Goal: Check status: Check status

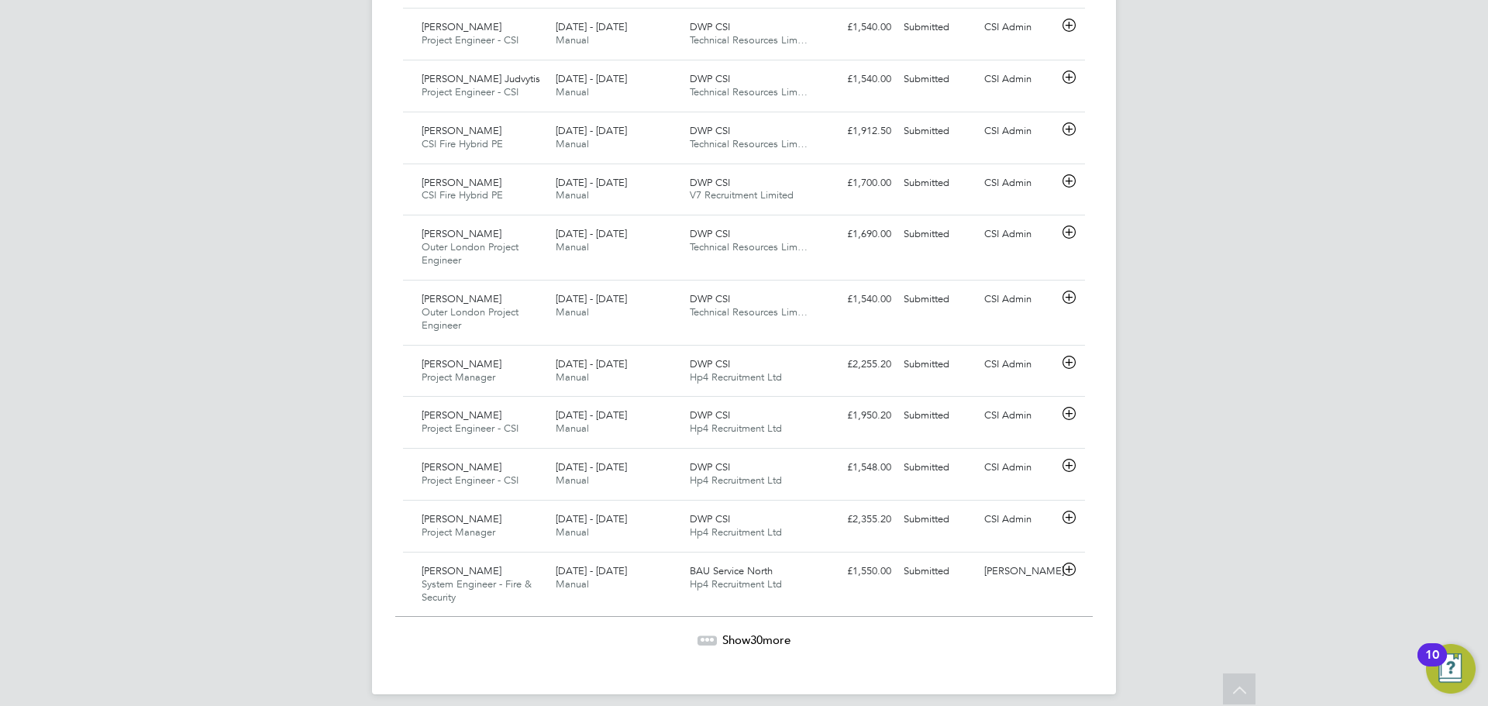
click at [731, 632] on span "Show 30 more" at bounding box center [756, 639] width 68 height 15
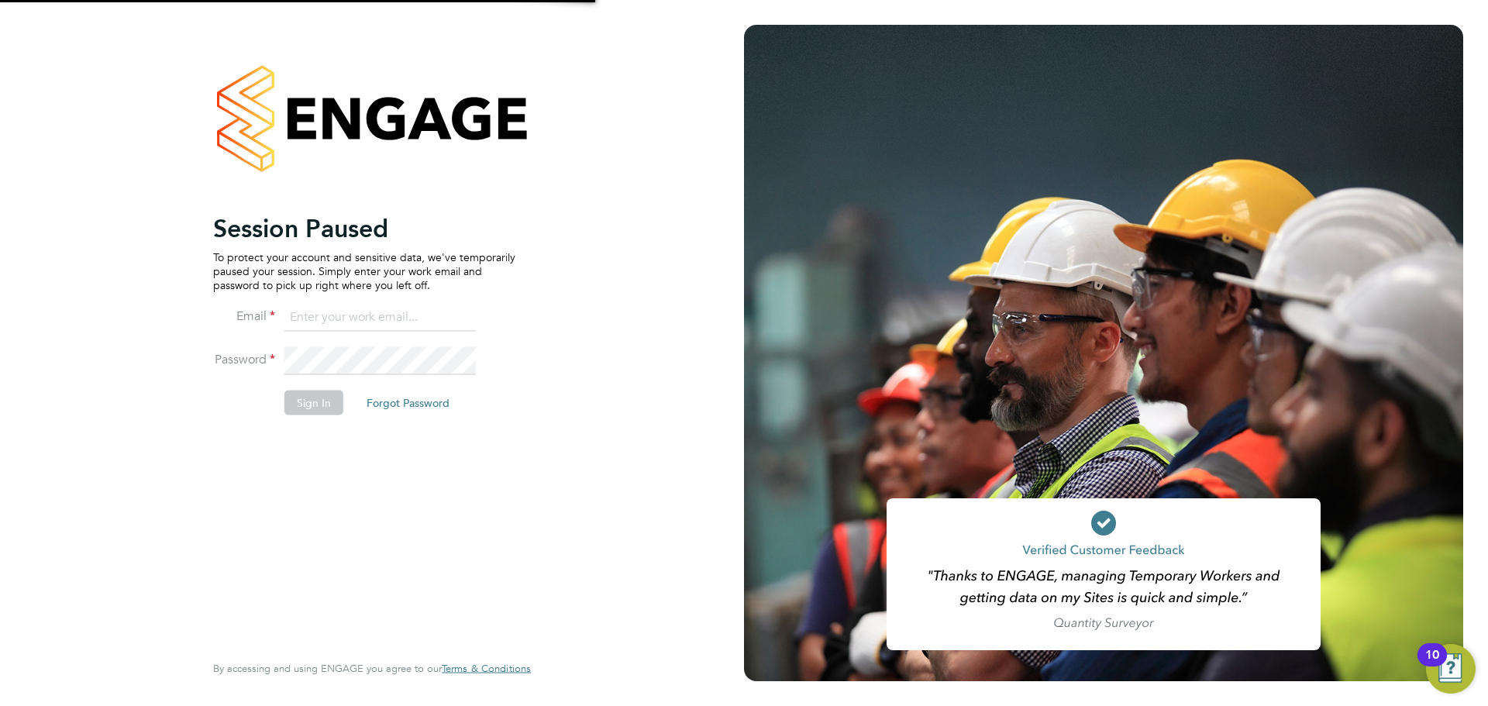
type input "stephen.gibson@uk.g4s.com"
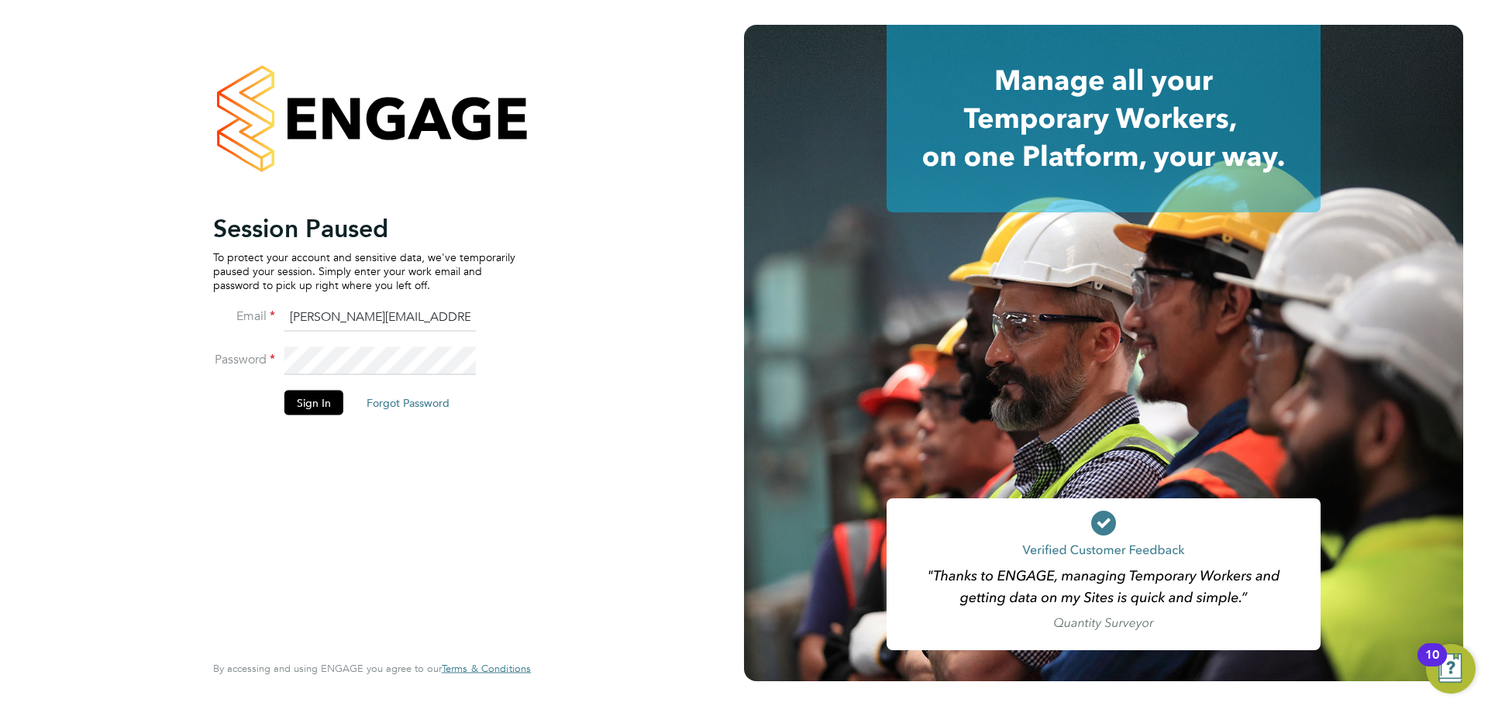
click at [287, 415] on li "Sign In Forgot Password" at bounding box center [364, 410] width 302 height 40
click at [313, 410] on button "Sign In" at bounding box center [313, 402] width 59 height 25
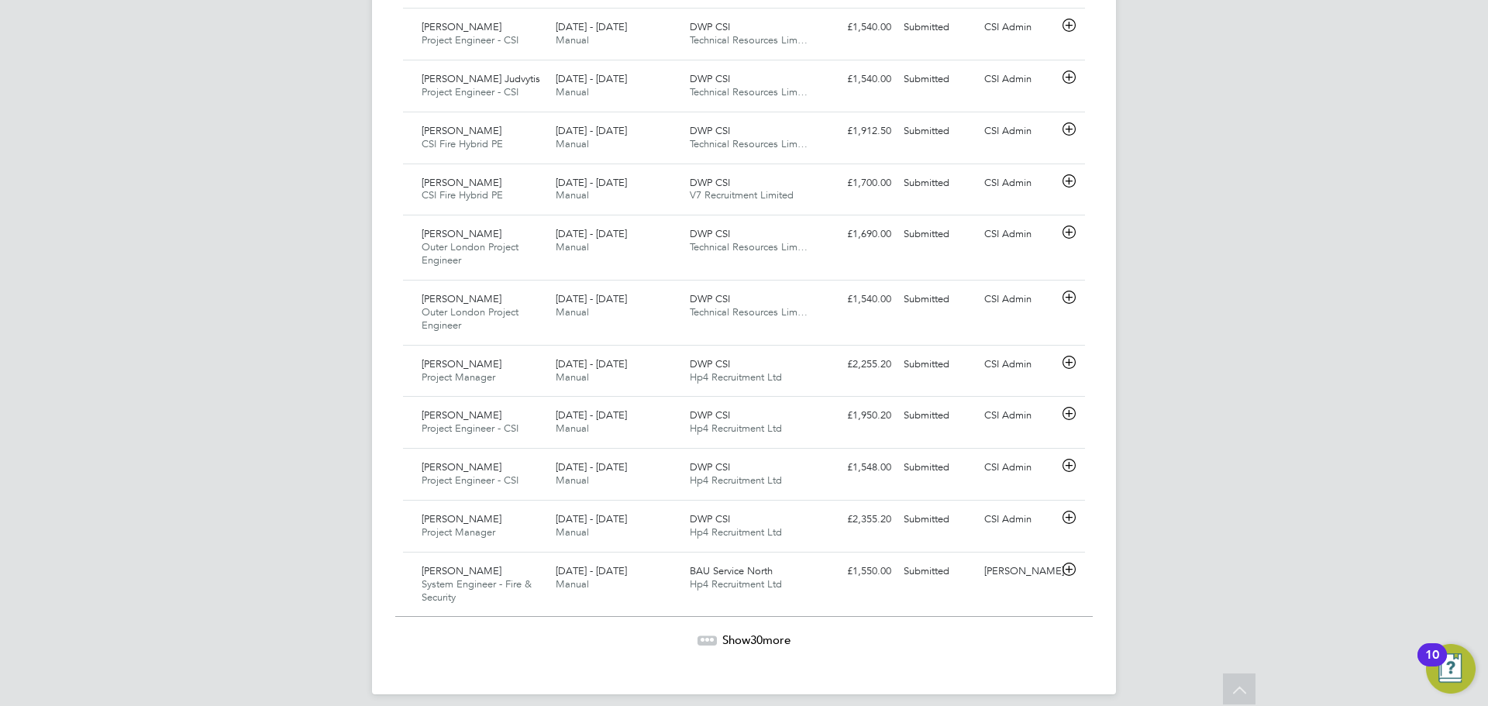
click at [739, 632] on span "Show 30 more" at bounding box center [756, 639] width 68 height 15
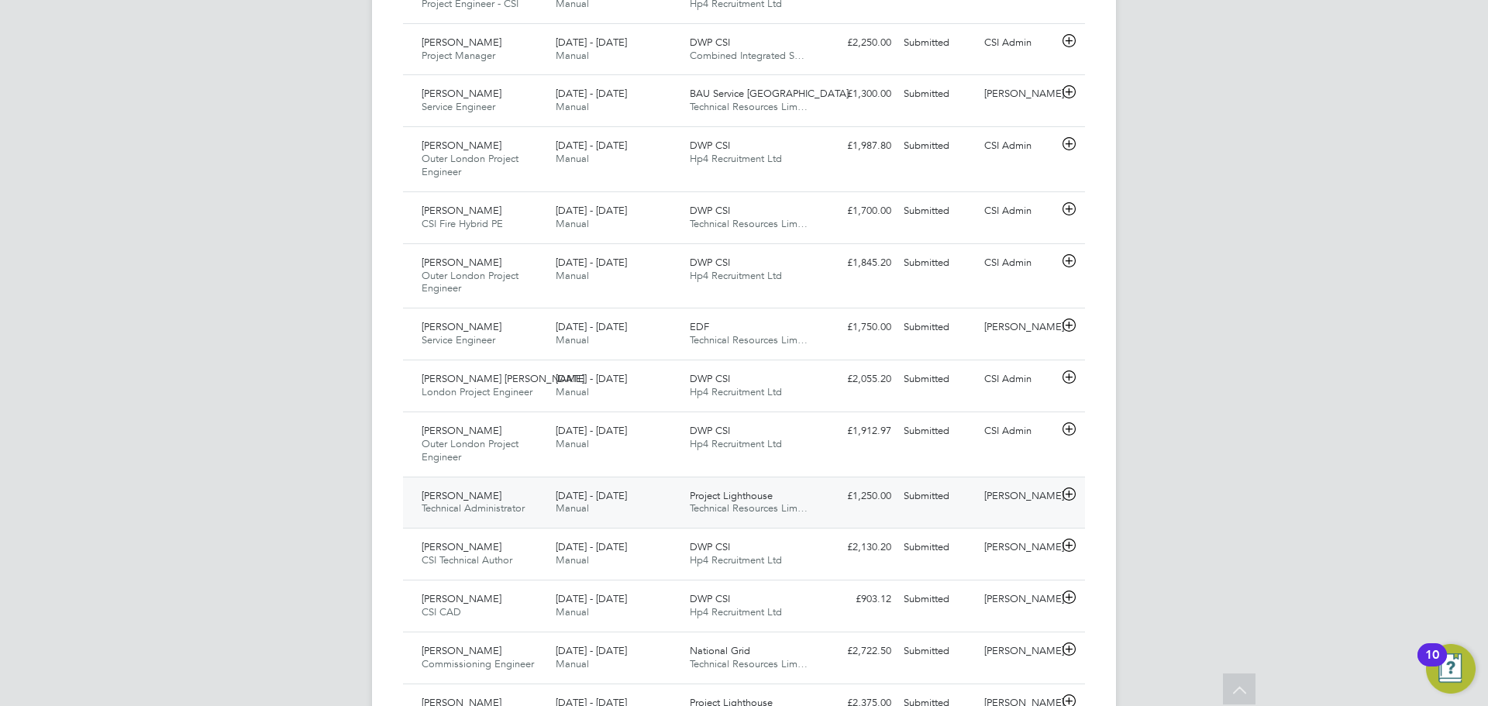
click at [1065, 488] on icon at bounding box center [1068, 494] width 19 height 12
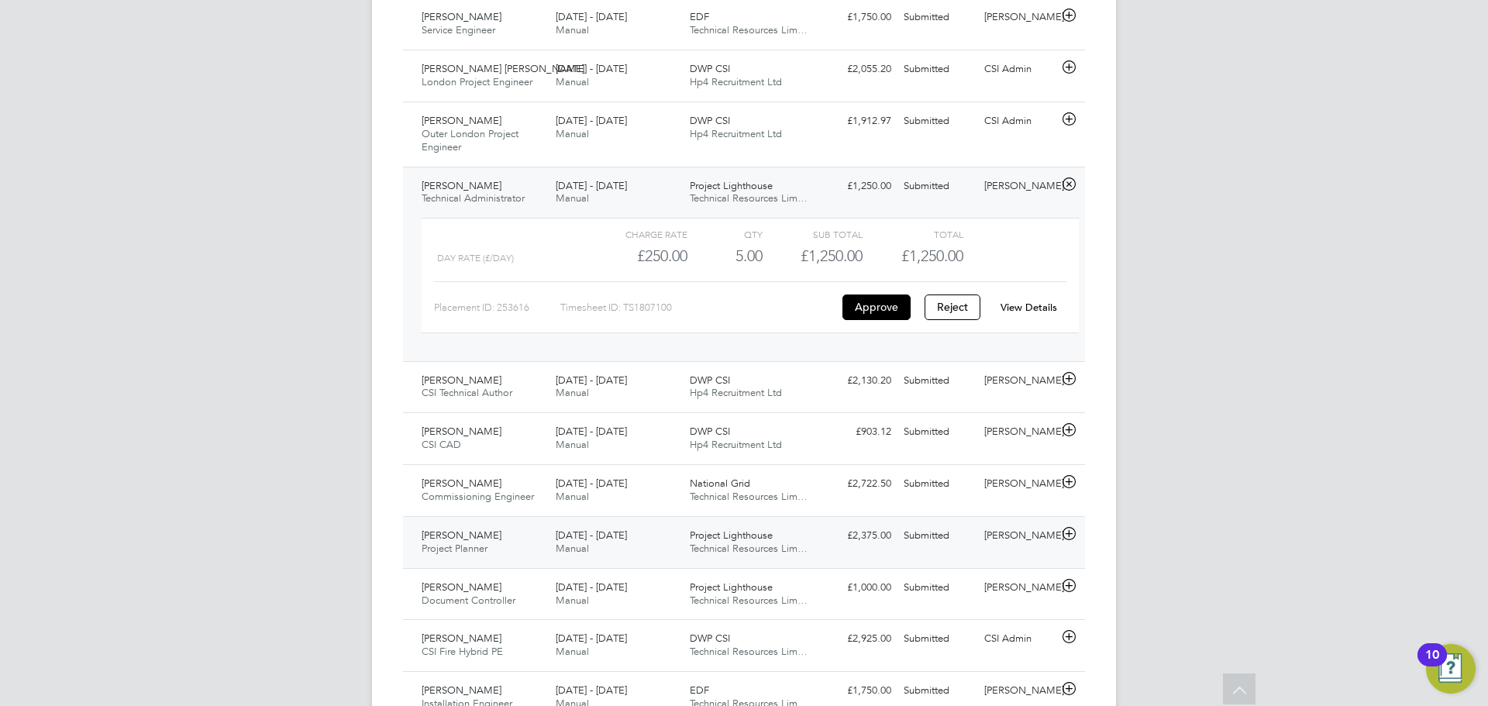
click at [1072, 528] on icon at bounding box center [1068, 534] width 19 height 12
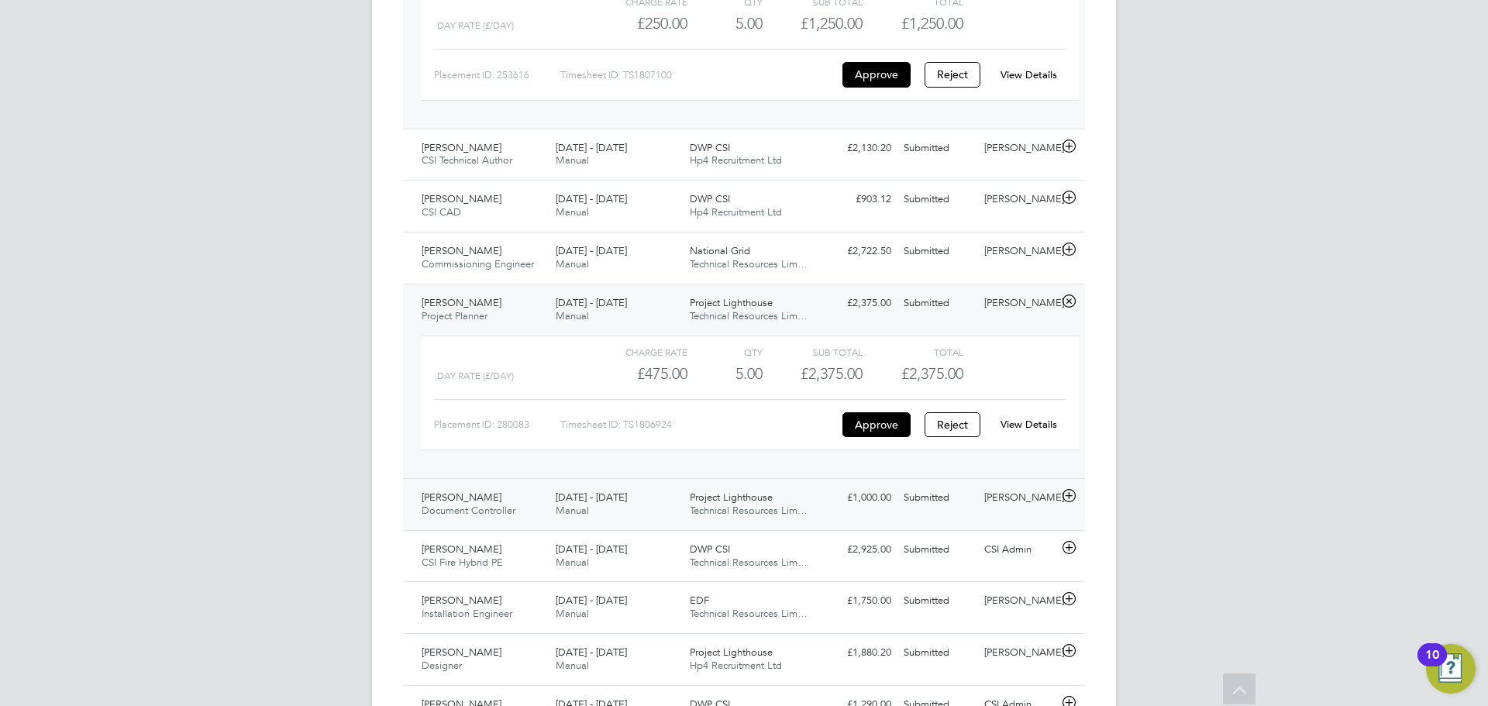
click at [1065, 490] on icon at bounding box center [1068, 496] width 19 height 12
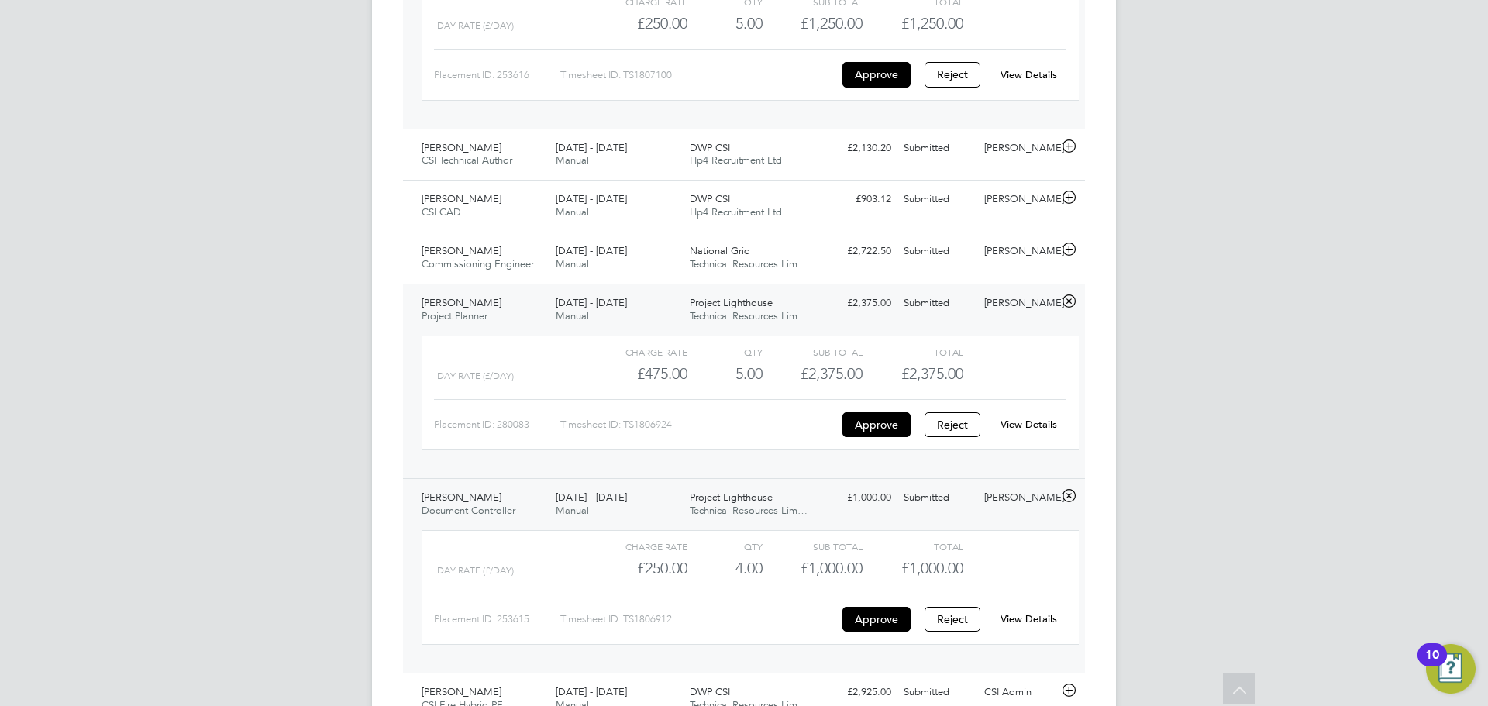
click at [1013, 612] on link "View Details" at bounding box center [1028, 618] width 57 height 13
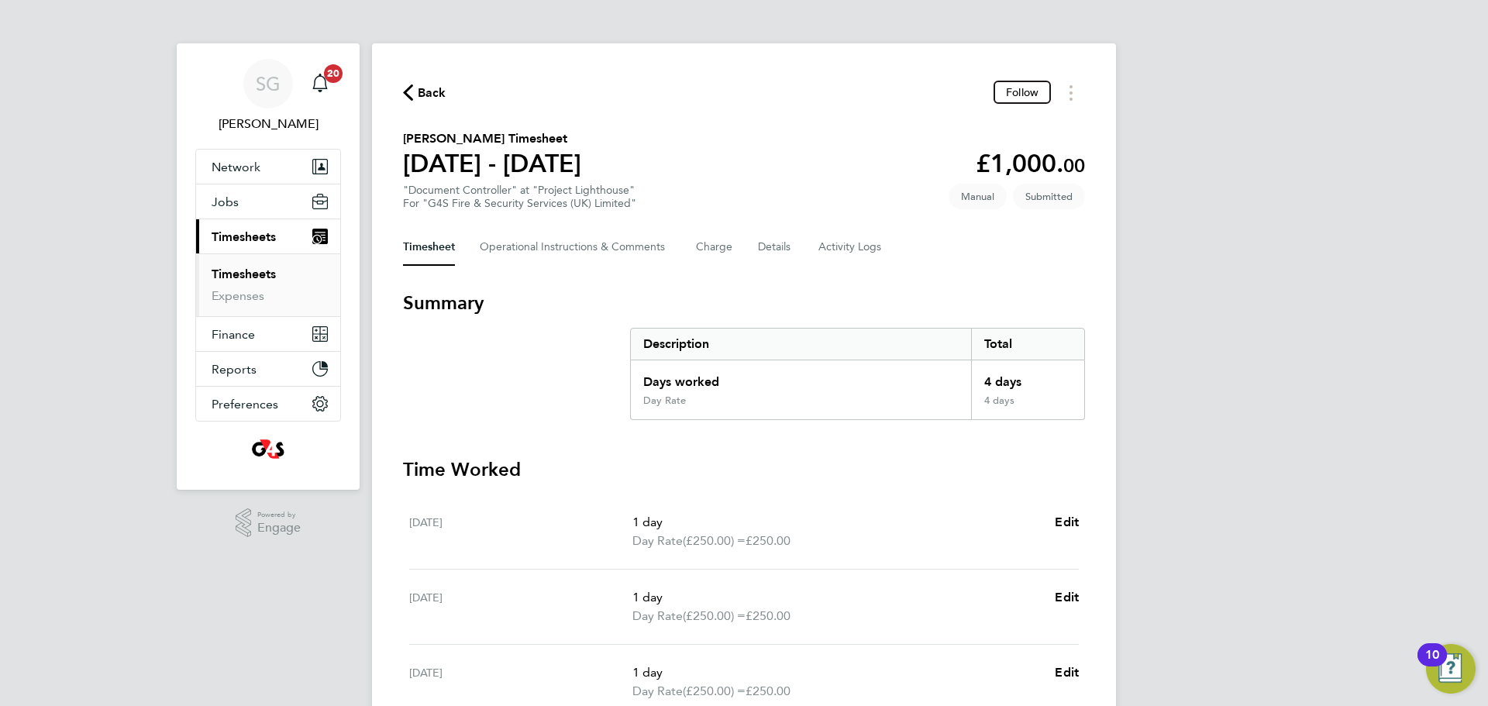
click at [432, 86] on span "Back" at bounding box center [432, 93] width 29 height 19
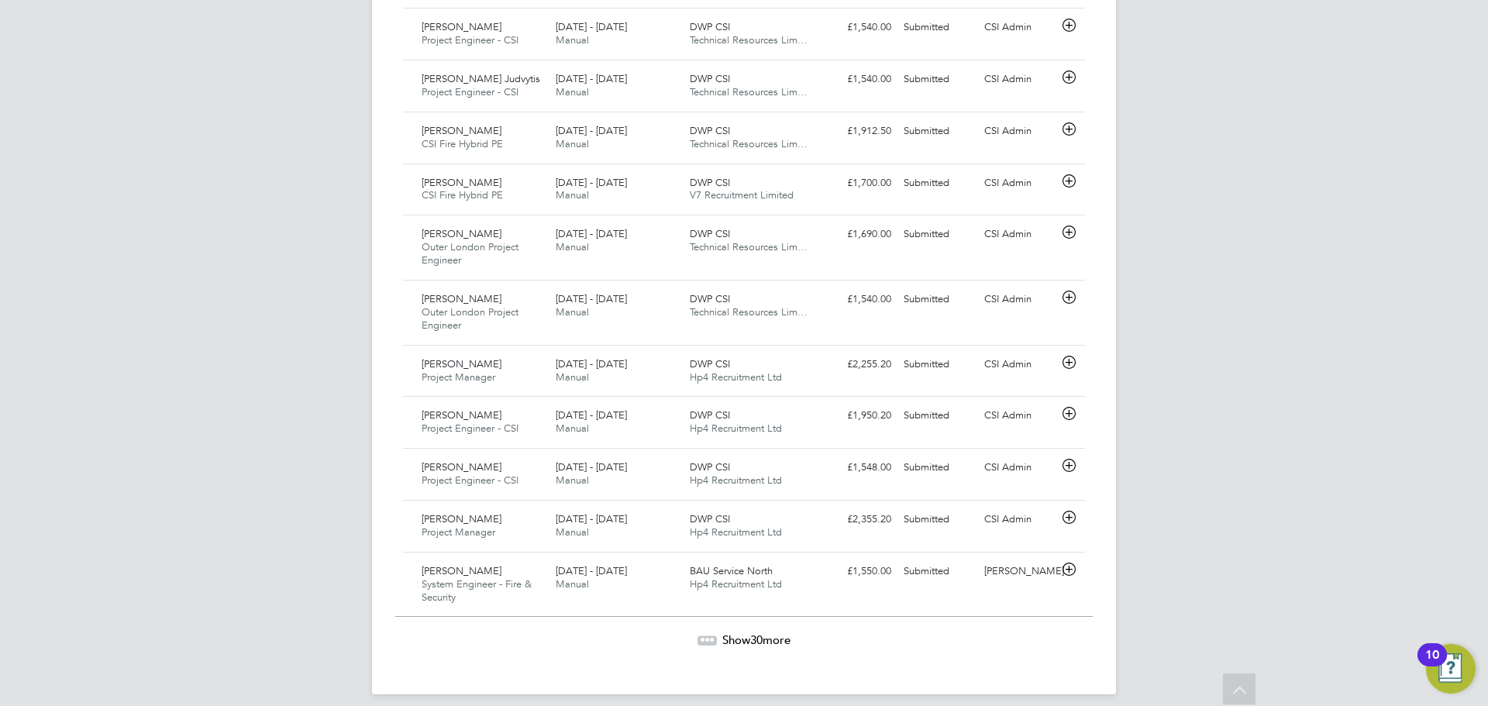
click at [756, 632] on span "30" at bounding box center [756, 639] width 12 height 15
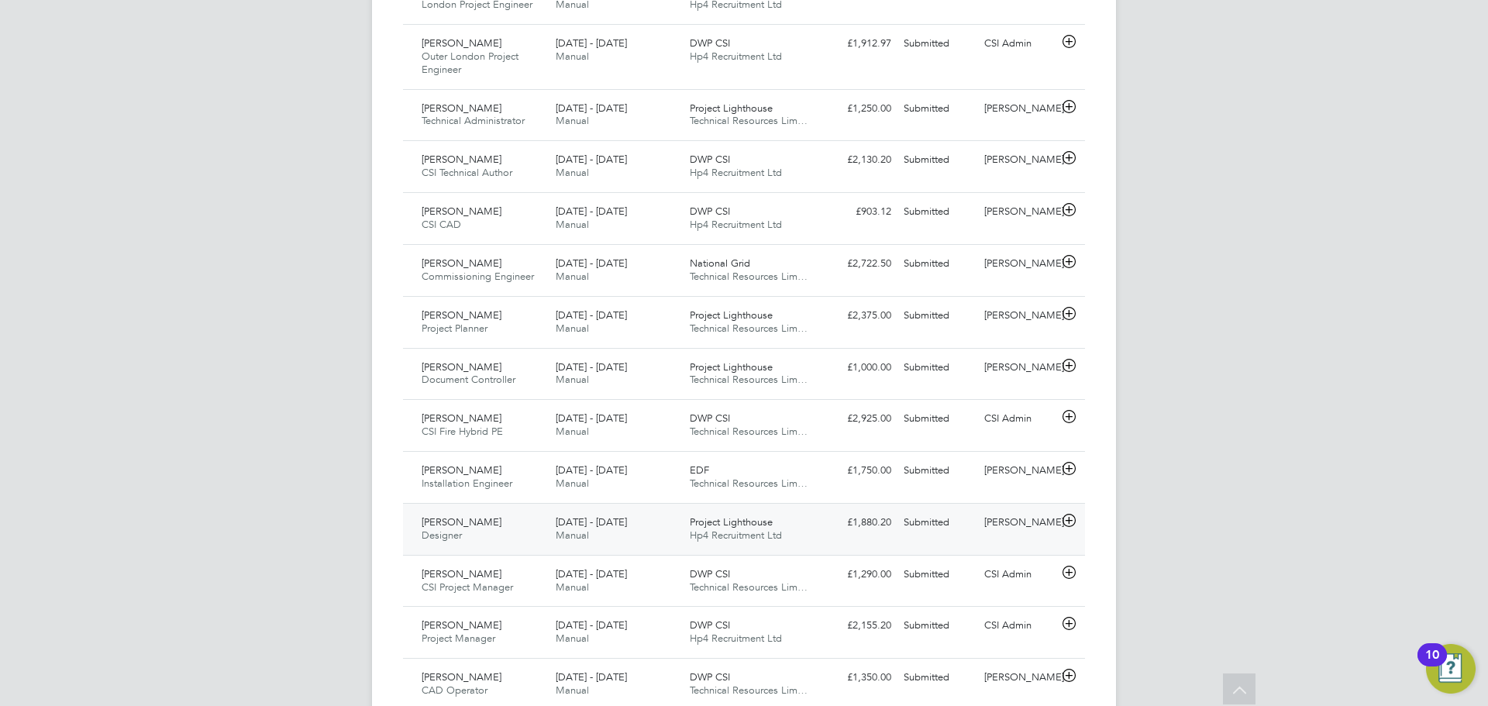
click at [1065, 515] on icon at bounding box center [1068, 521] width 19 height 12
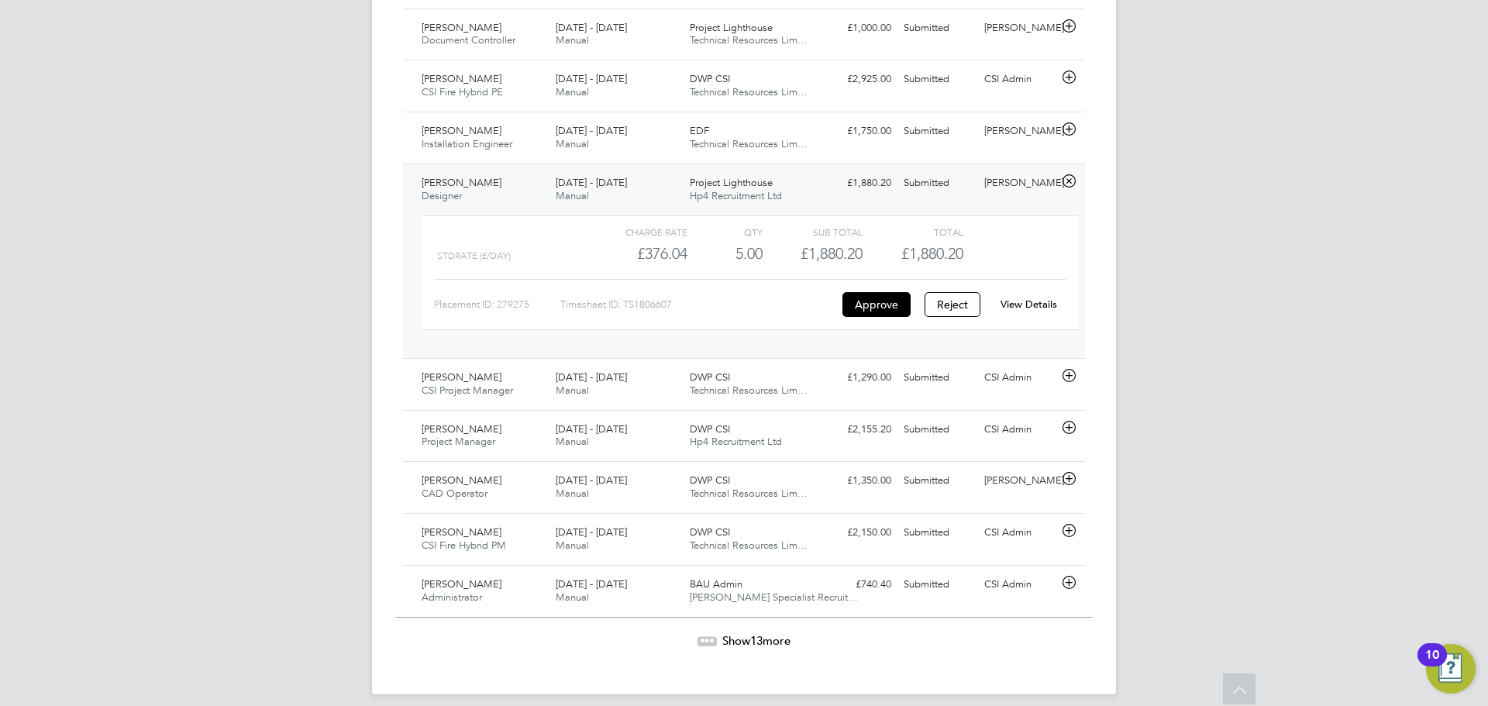
click at [713, 636] on div at bounding box center [706, 640] width 19 height 9
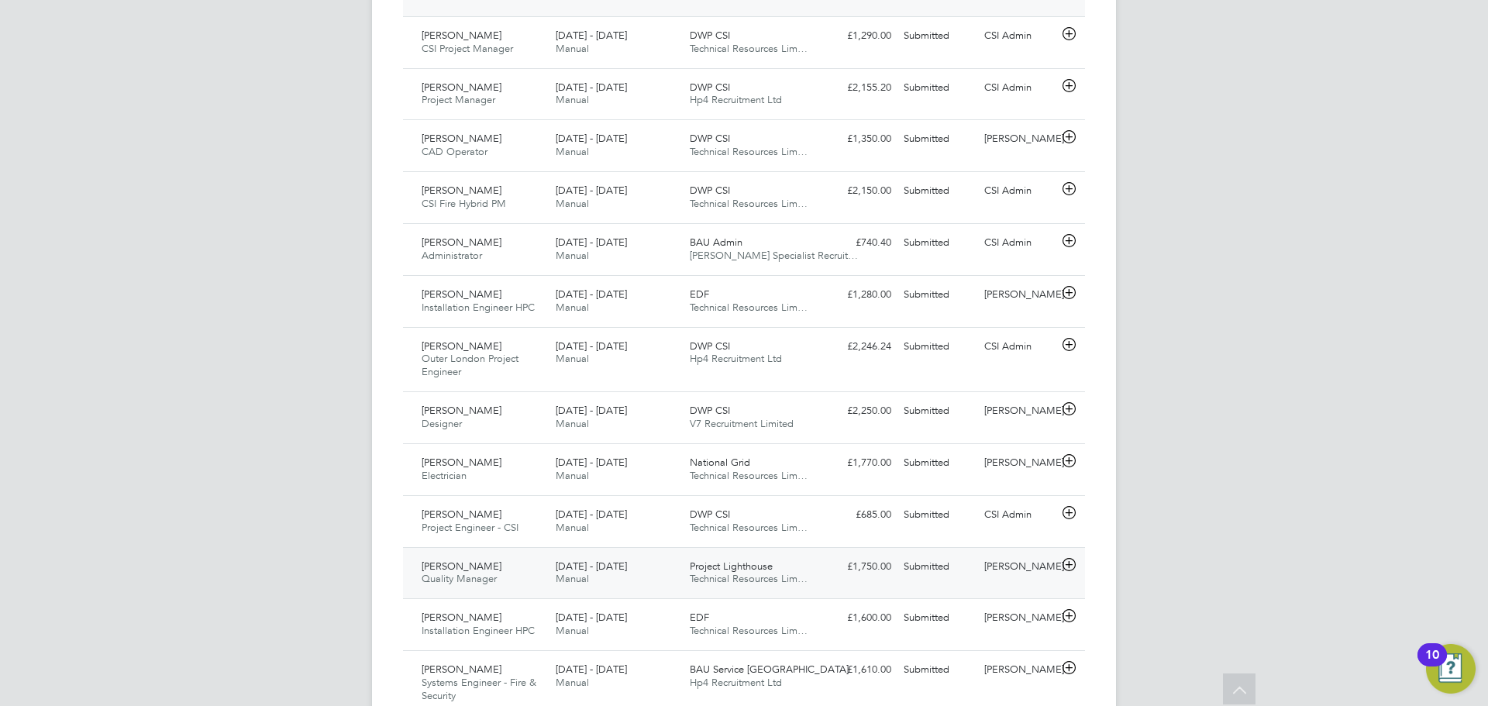
click at [1068, 559] on icon at bounding box center [1068, 565] width 19 height 12
